Goal: Information Seeking & Learning: Learn about a topic

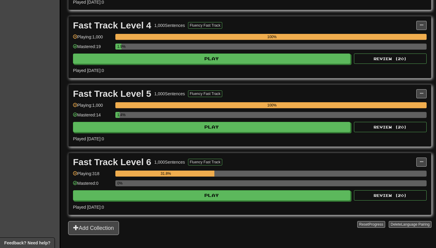
scroll to position [358, 0]
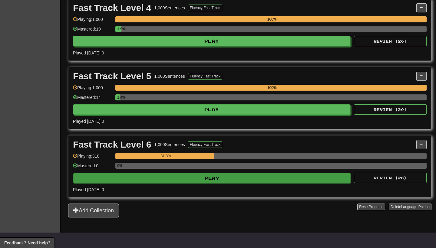
click at [224, 179] on button "Play" at bounding box center [211, 178] width 277 height 10
select select "**"
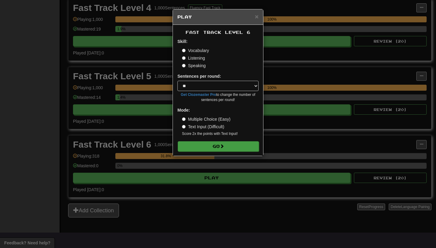
click at [224, 147] on span at bounding box center [222, 146] width 4 height 4
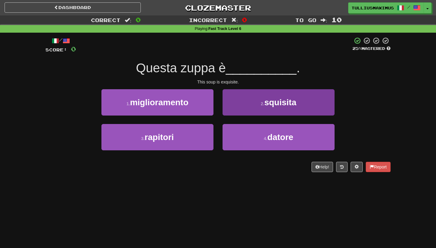
click at [271, 101] on span "squisita" at bounding box center [280, 102] width 32 height 9
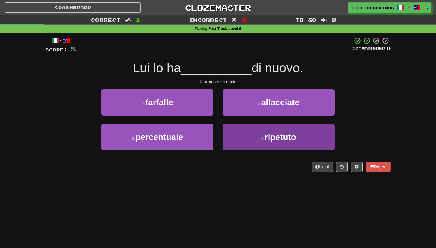
click at [235, 125] on button "4 . ripetuto" at bounding box center [279, 137] width 112 height 26
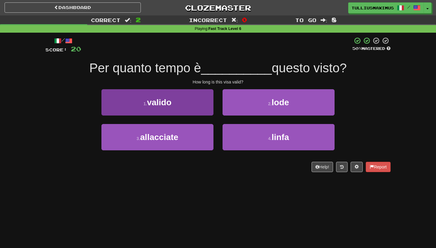
click at [204, 105] on button "1 . valido" at bounding box center [157, 102] width 112 height 26
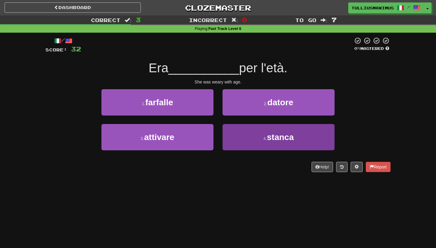
click at [245, 133] on button "4 . stanca" at bounding box center [279, 137] width 112 height 26
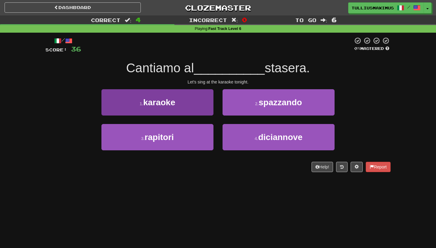
click at [209, 107] on button "1 . karaoke" at bounding box center [157, 102] width 112 height 26
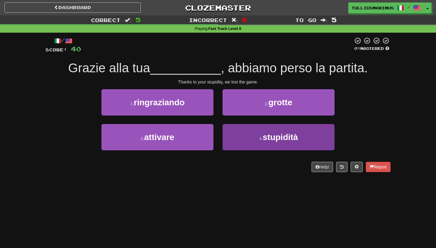
click at [255, 143] on button "4 . stupidità" at bounding box center [279, 137] width 112 height 26
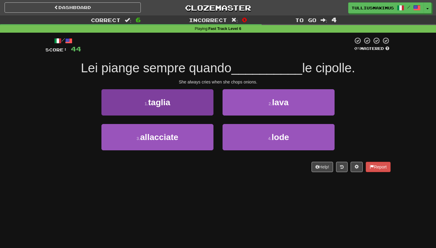
click at [204, 109] on button "1 . taglia" at bounding box center [157, 102] width 112 height 26
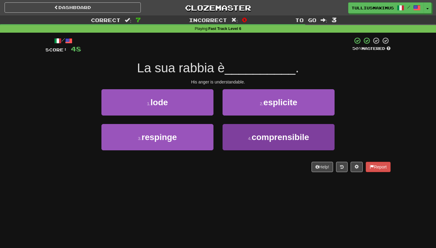
click at [229, 125] on button "4 . comprensibile" at bounding box center [279, 137] width 112 height 26
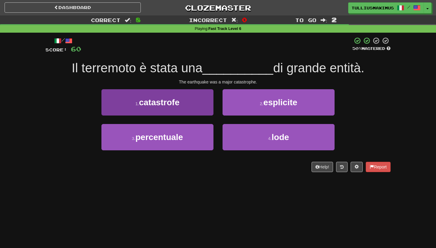
click at [196, 103] on button "1 . catastrofe" at bounding box center [157, 102] width 112 height 26
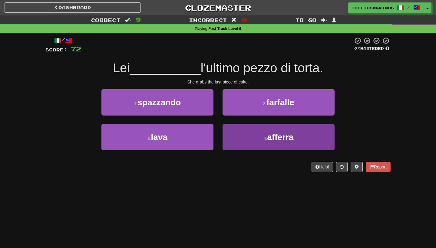
click at [241, 129] on button "4 . afferra" at bounding box center [279, 137] width 112 height 26
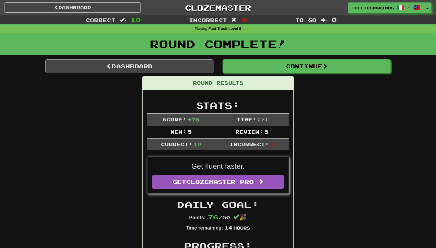
click at [194, 60] on link "Dashboard" at bounding box center [129, 66] width 168 height 14
click at [189, 66] on link "Dashboard" at bounding box center [129, 66] width 168 height 14
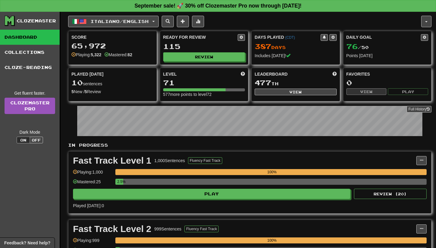
click at [147, 31] on div "Score 65,972 Playing: 5,322 Mastered: 82" at bounding box center [112, 48] width 89 height 34
click at [147, 25] on button "Italiano / English" at bounding box center [113, 22] width 91 height 12
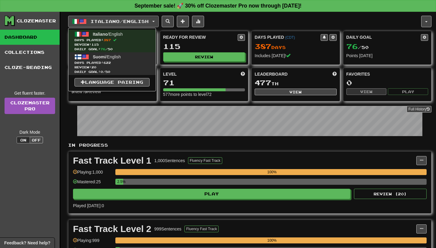
click at [137, 64] on span "Days Played: 622" at bounding box center [112, 63] width 75 height 5
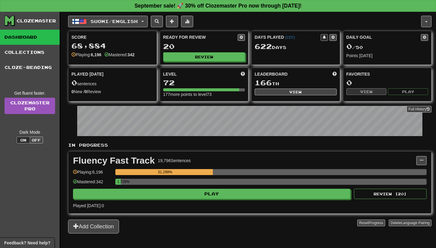
scroll to position [138, 0]
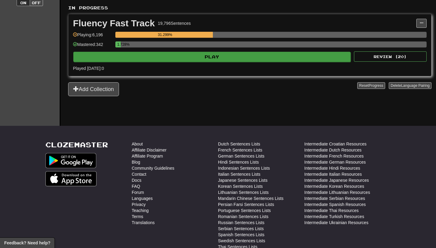
click at [201, 57] on button "Play" at bounding box center [211, 57] width 277 height 10
select select "**"
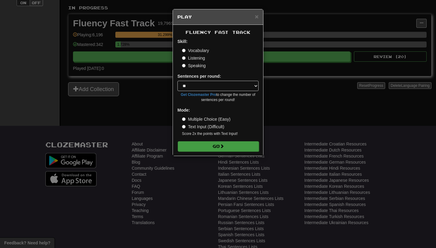
click at [202, 145] on button "Go" at bounding box center [218, 146] width 81 height 10
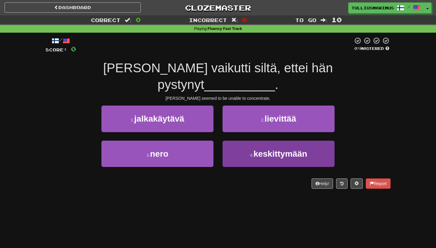
click at [228, 141] on button "4 . keskittymään" at bounding box center [279, 154] width 112 height 26
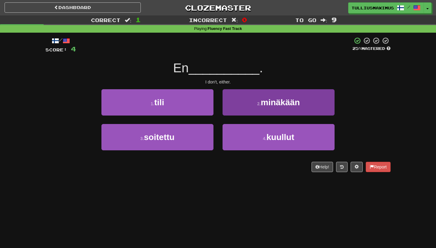
click at [233, 132] on button "4 . kuullut" at bounding box center [279, 137] width 112 height 26
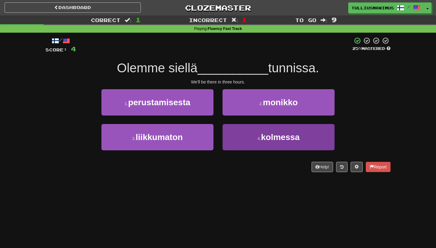
click at [234, 130] on button "4 . kolmessa" at bounding box center [279, 137] width 112 height 26
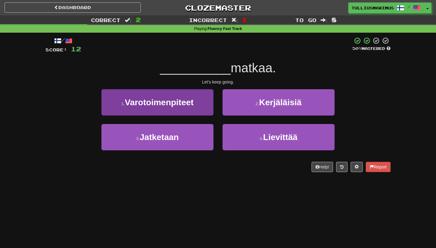
click at [198, 134] on button "3 . Jatketaan" at bounding box center [157, 137] width 112 height 26
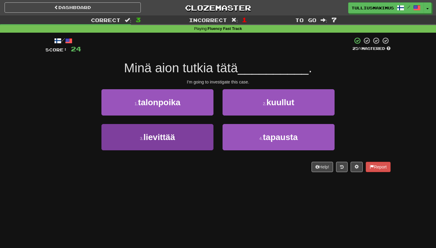
click at [205, 138] on button "3 . lievittää" at bounding box center [157, 137] width 112 height 26
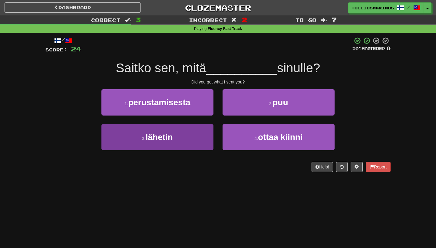
click at [196, 136] on button "3 . lähetin" at bounding box center [157, 137] width 112 height 26
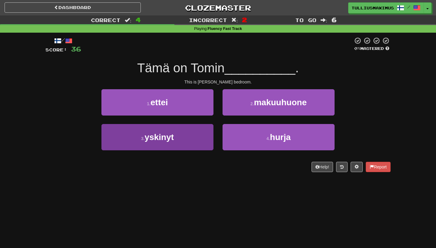
click at [203, 135] on button "3 . yskinyt" at bounding box center [157, 137] width 112 height 26
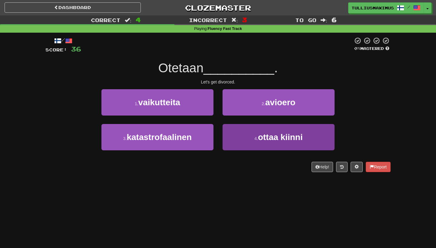
click at [238, 134] on button "4 . ottaa kiinni" at bounding box center [279, 137] width 112 height 26
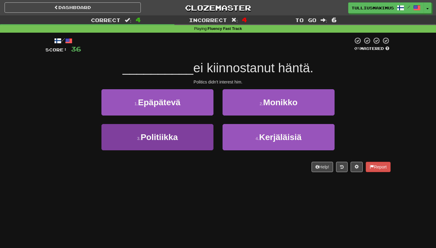
click at [198, 127] on button "3 . Politiikka" at bounding box center [157, 137] width 112 height 26
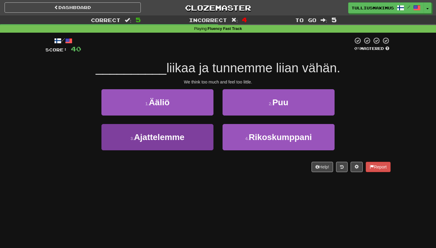
click at [201, 139] on button "3 . Ajattelemme" at bounding box center [157, 137] width 112 height 26
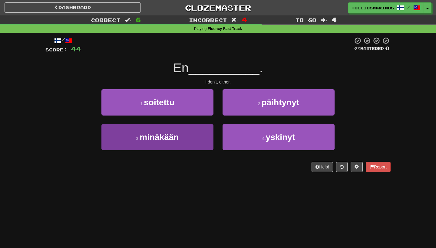
click at [201, 136] on button "3 . minäkään" at bounding box center [157, 137] width 112 height 26
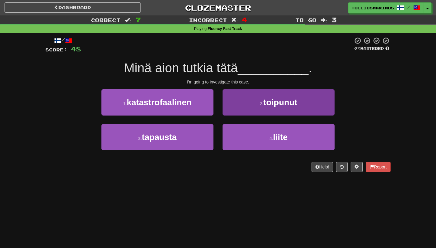
click at [262, 99] on button "2 . toipunut" at bounding box center [279, 102] width 112 height 26
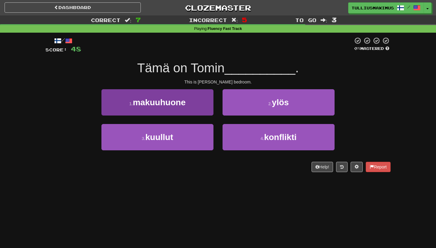
click at [205, 112] on button "1 . makuuhuone" at bounding box center [157, 102] width 112 height 26
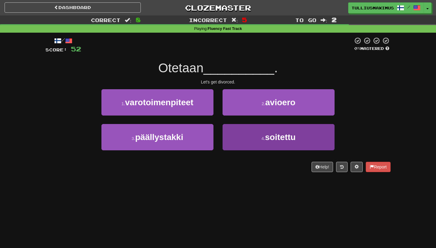
click at [251, 136] on button "4 . soitettu" at bounding box center [279, 137] width 112 height 26
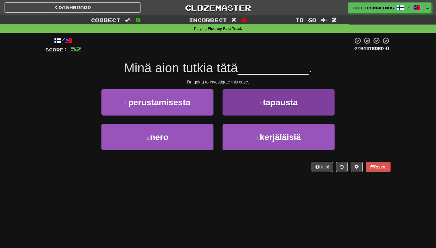
click at [243, 108] on button "2 . tapausta" at bounding box center [279, 102] width 112 height 26
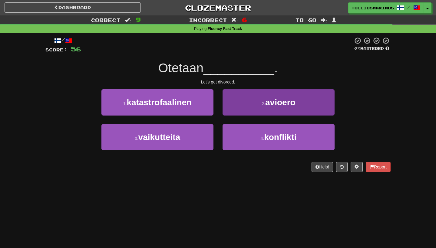
click at [239, 108] on button "2 . avioero" at bounding box center [279, 102] width 112 height 26
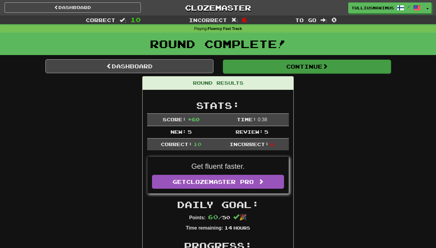
click at [245, 61] on button "Continue" at bounding box center [307, 67] width 168 height 14
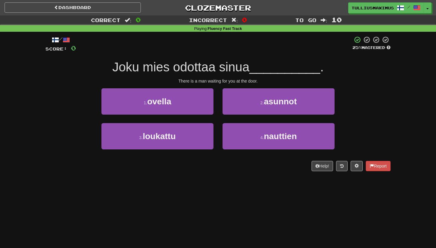
click at [118, 8] on link "Dashboard" at bounding box center [73, 7] width 136 height 10
